Goal: Task Accomplishment & Management: Use online tool/utility

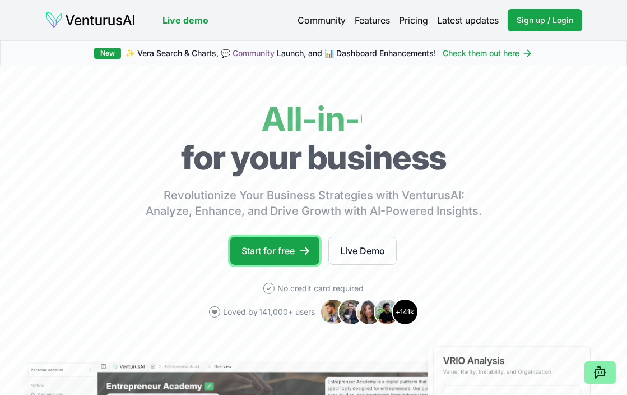
click at [300, 237] on link "Start for free" at bounding box center [274, 251] width 89 height 28
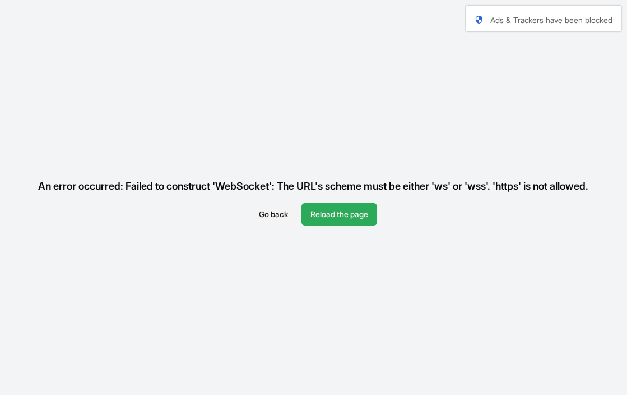
click at [314, 215] on button "Reload the page" at bounding box center [340, 214] width 76 height 22
click at [323, 218] on button "Reload the page" at bounding box center [340, 214] width 76 height 22
click at [312, 214] on button "Reload the page" at bounding box center [340, 214] width 76 height 22
click at [318, 215] on button "Reload the page" at bounding box center [340, 214] width 76 height 22
click at [349, 217] on button "Reload the page" at bounding box center [340, 214] width 76 height 22
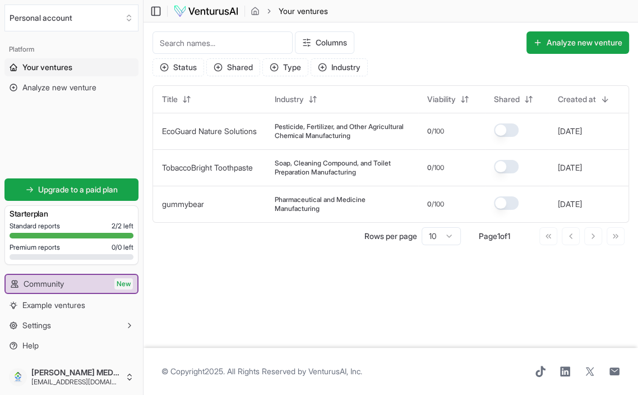
click at [314, 256] on main "Toggle Sidebar Your ventures Your ventures Columns Analyze new venture Status S…" at bounding box center [390, 197] width 494 height 395
click at [99, 78] on link "Analyze new venture" at bounding box center [71, 87] width 134 height 18
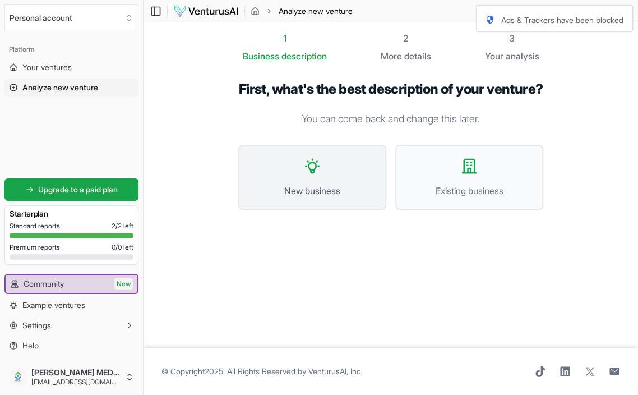
click at [344, 184] on button "New business" at bounding box center [312, 177] width 148 height 65
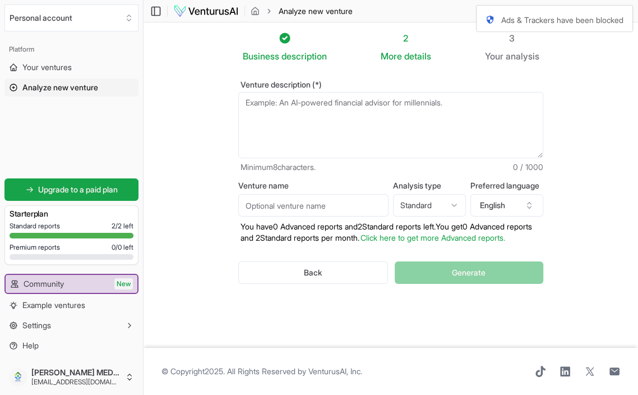
click at [313, 95] on textarea "Venture description (*)" at bounding box center [390, 125] width 305 height 66
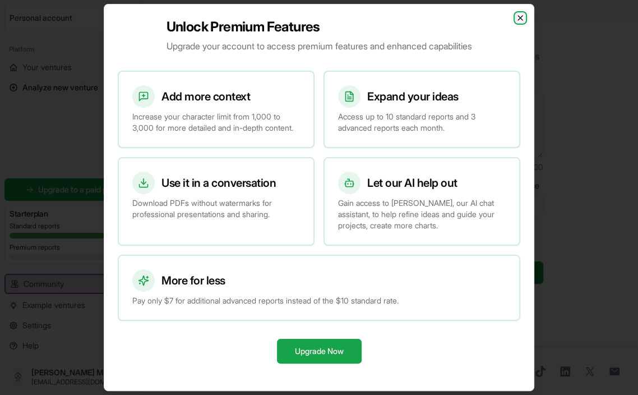
click at [516, 22] on icon "button" at bounding box center [520, 17] width 9 height 9
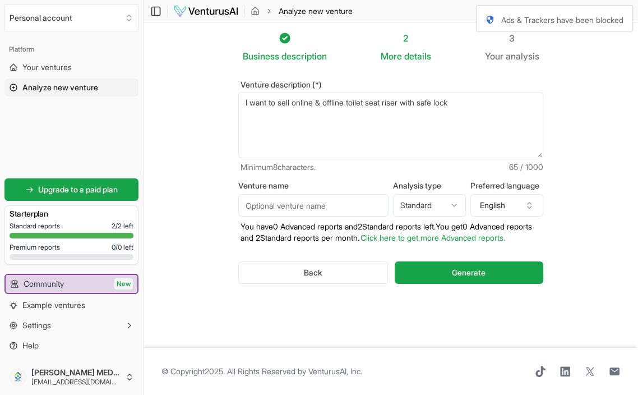
click at [460, 101] on textarea "I want to sell online & offline toilet seat riser with safe lock" at bounding box center [390, 125] width 305 height 66
type textarea "I want to sell online & offline toilet seat riser as well as rehabilation produ…"
